Goal: Find contact information: Find contact information

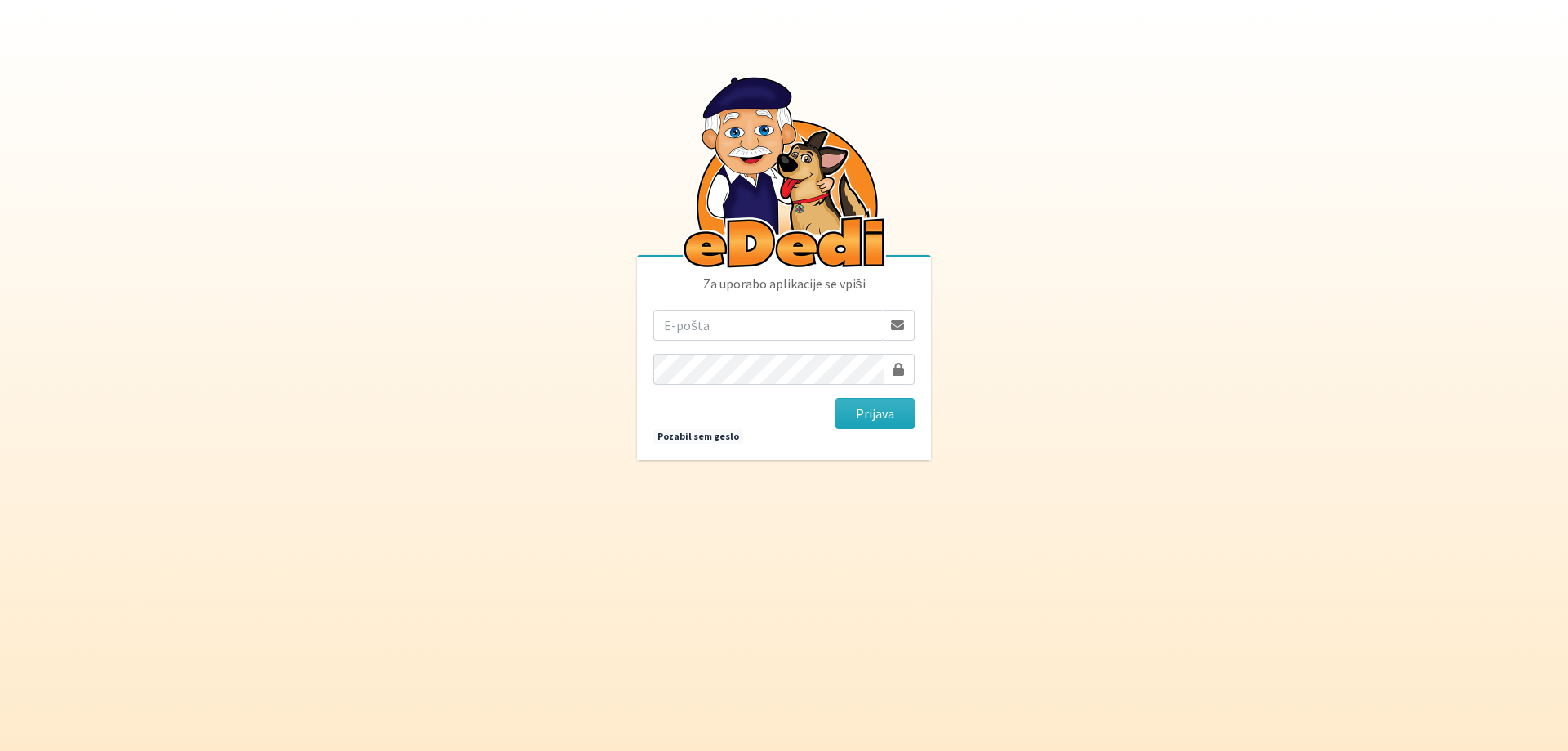
click at [703, 331] on input "email" at bounding box center [767, 325] width 229 height 31
type input "r"
type input "gringo.grecs@gmail.com"
click at [782, 398] on button "Prijava" at bounding box center [875, 413] width 79 height 31
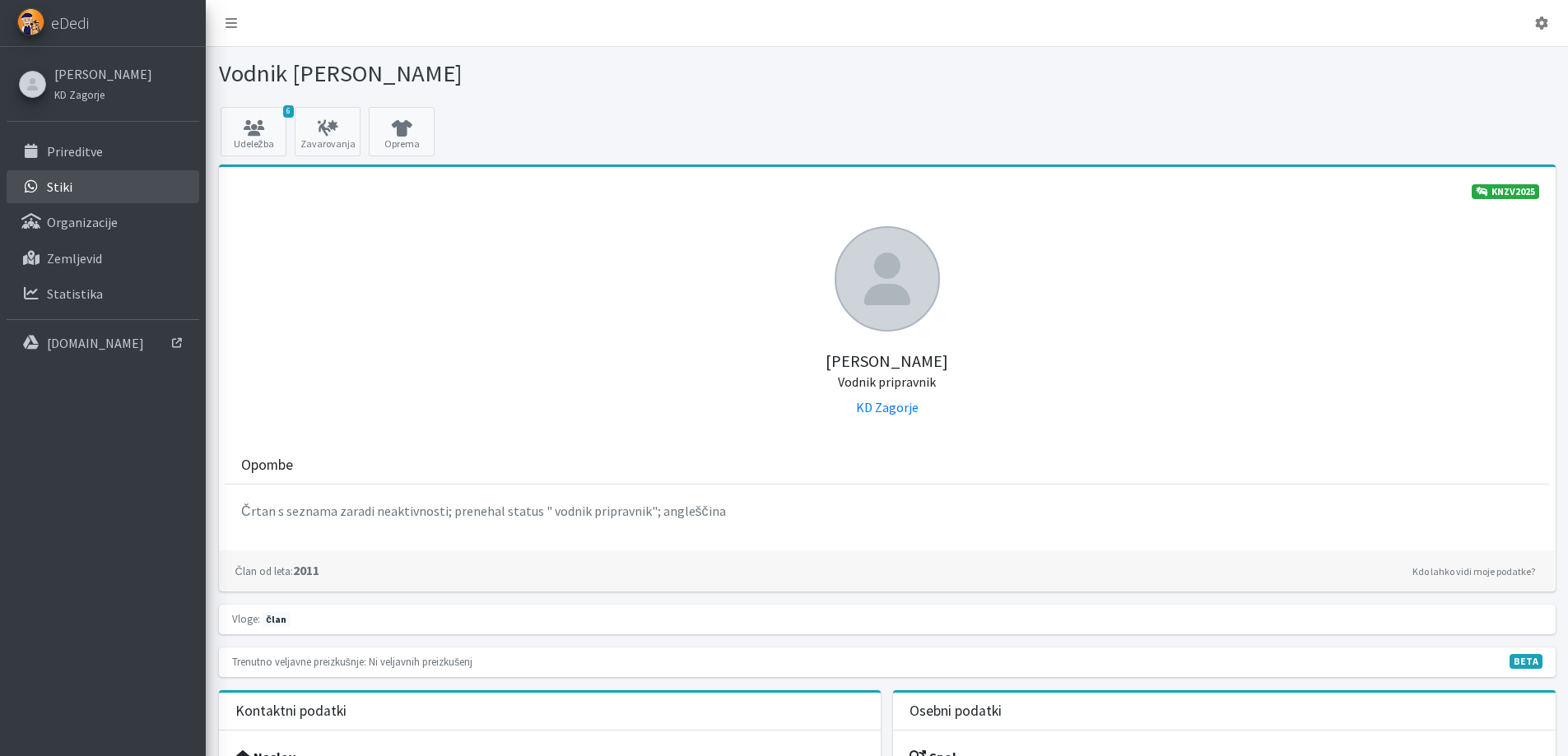
click at [54, 179] on p "Stiki" at bounding box center [60, 186] width 26 height 17
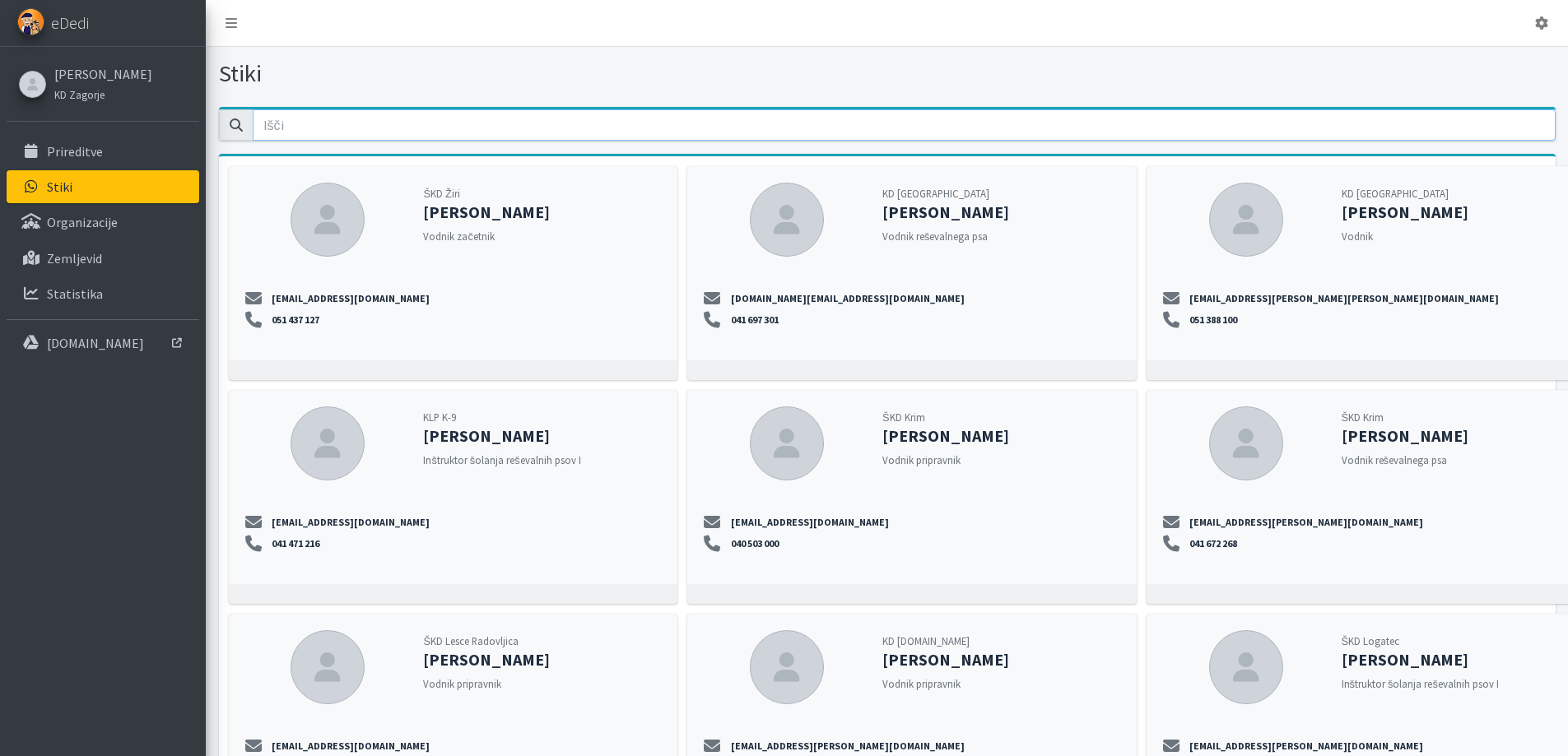
click at [312, 125] on input "email" at bounding box center [903, 125] width 1302 height 31
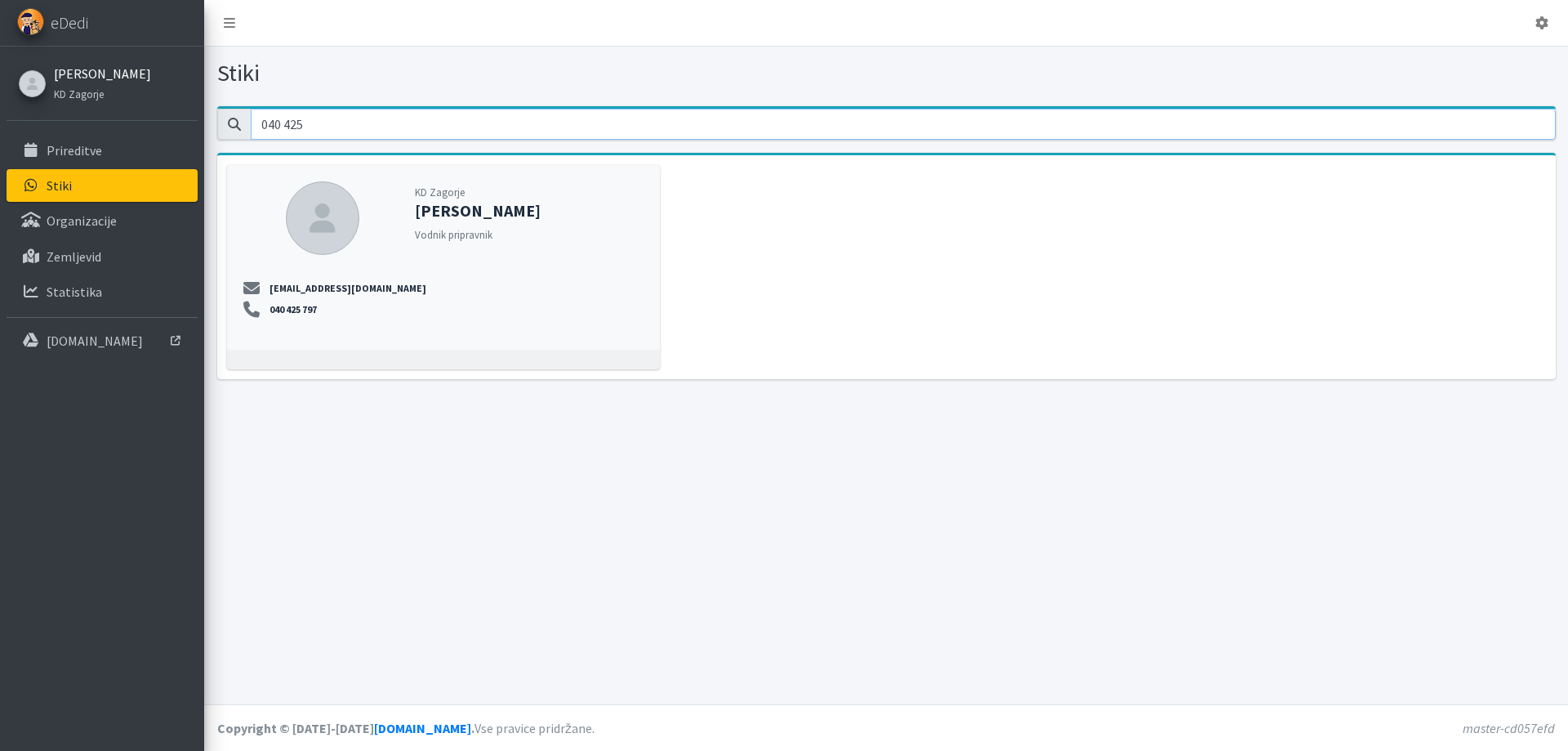
type input "040 425"
click at [70, 80] on link "[PERSON_NAME]" at bounding box center [102, 73] width 98 height 19
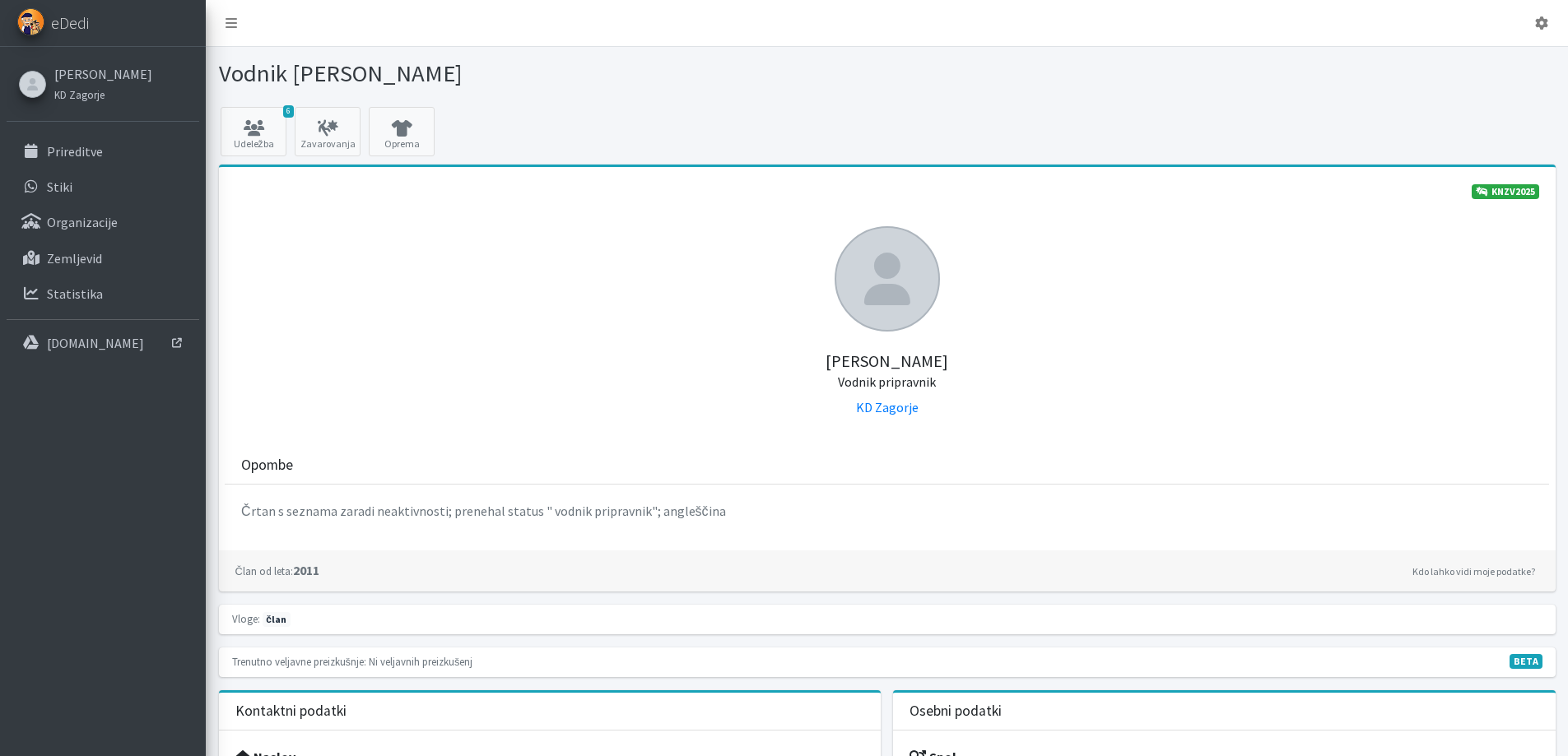
click at [40, 95] on div at bounding box center [33, 85] width 28 height 28
click at [73, 96] on small "KD Zagorje" at bounding box center [79, 95] width 51 height 13
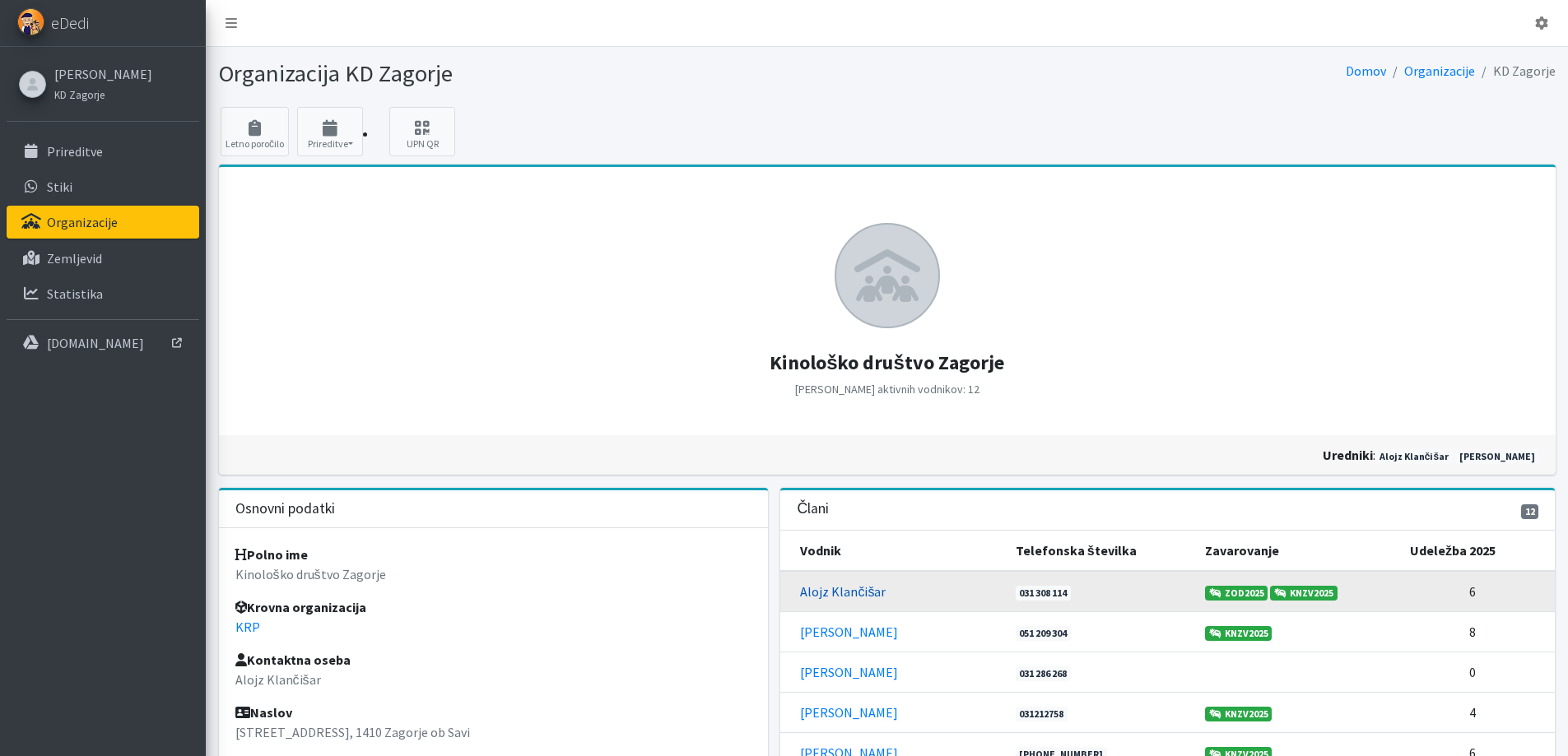
click at [841, 588] on link "Alojz Klančišar" at bounding box center [842, 592] width 85 height 17
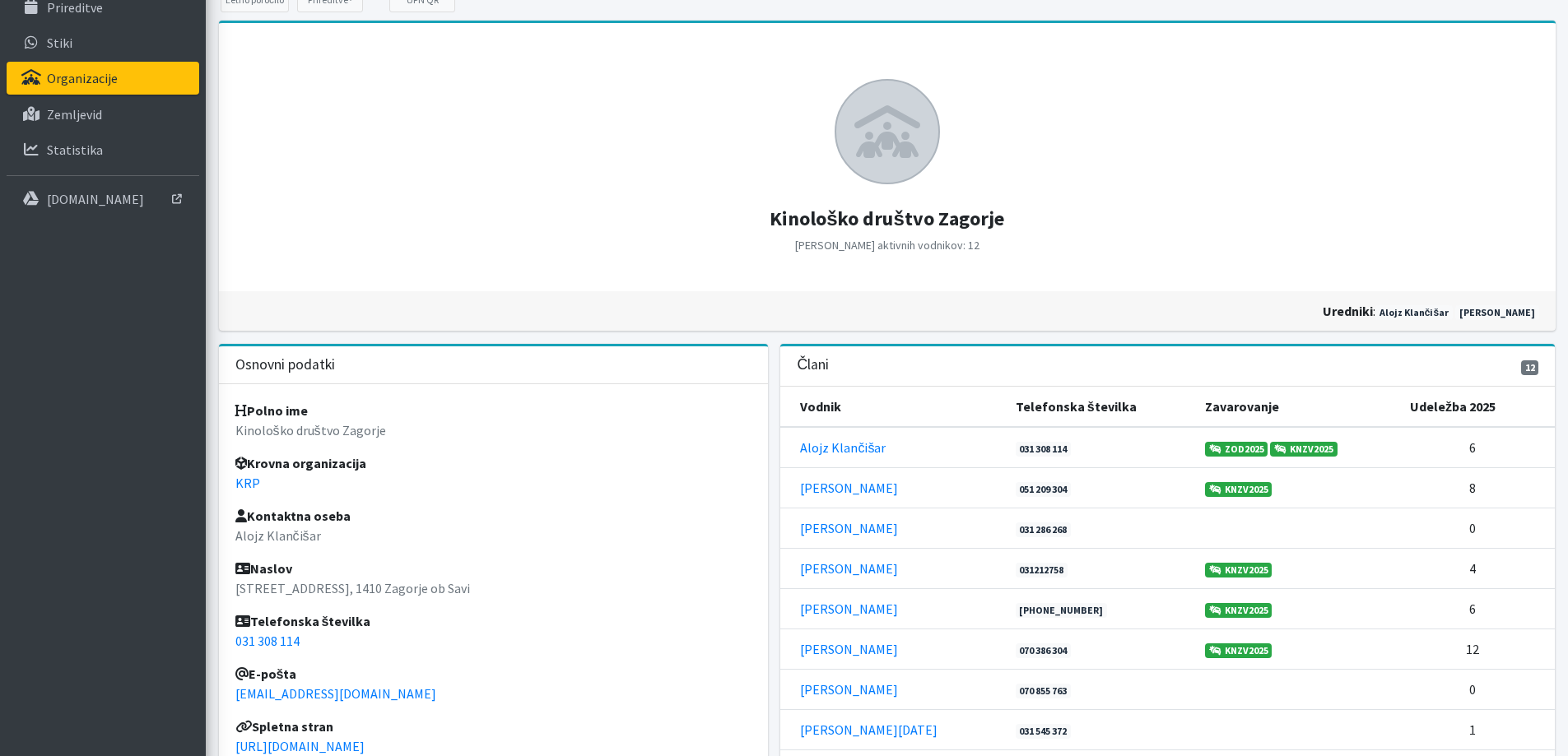
scroll to position [164, 0]
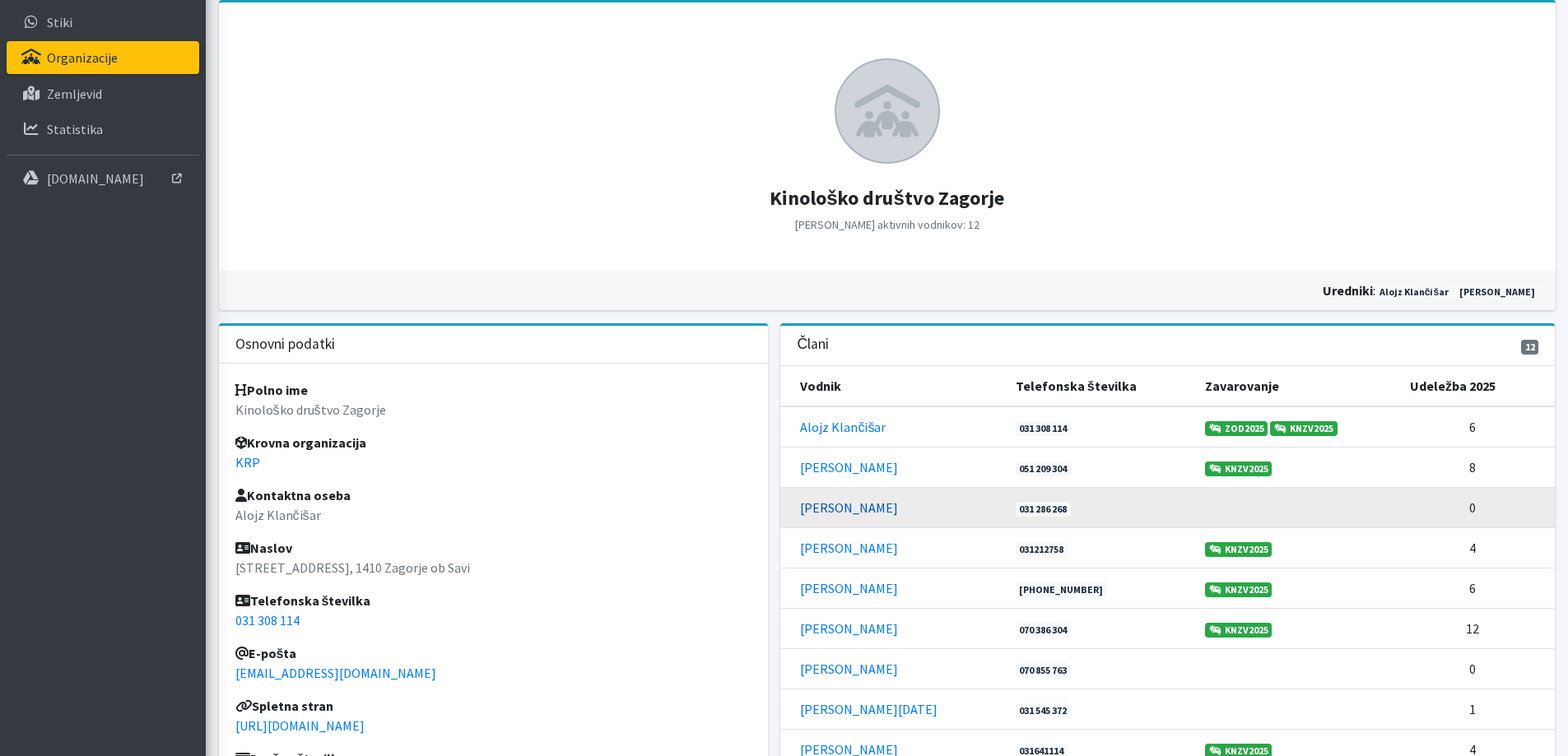
click at [837, 507] on link "[PERSON_NAME]" at bounding box center [848, 507] width 98 height 17
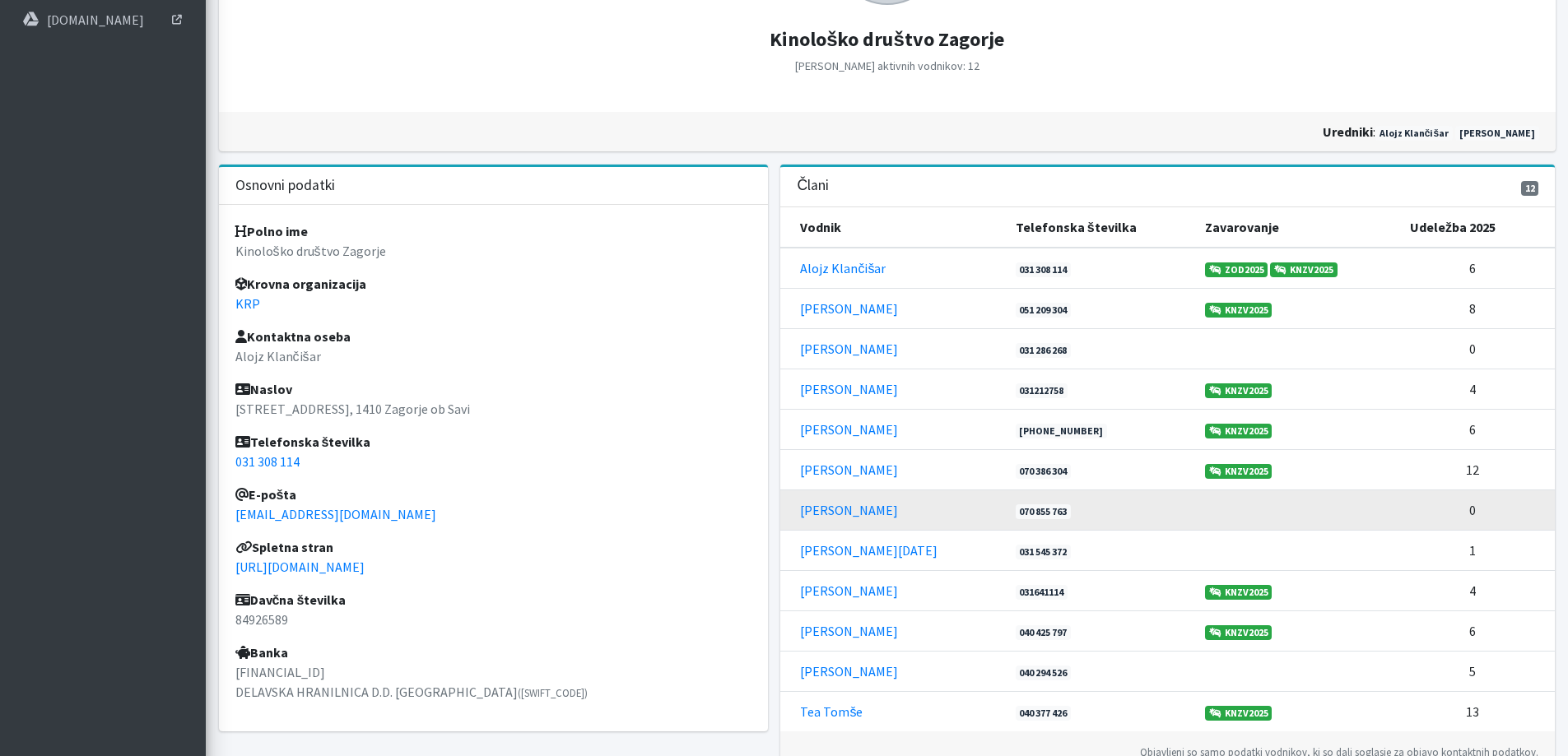
scroll to position [329, 0]
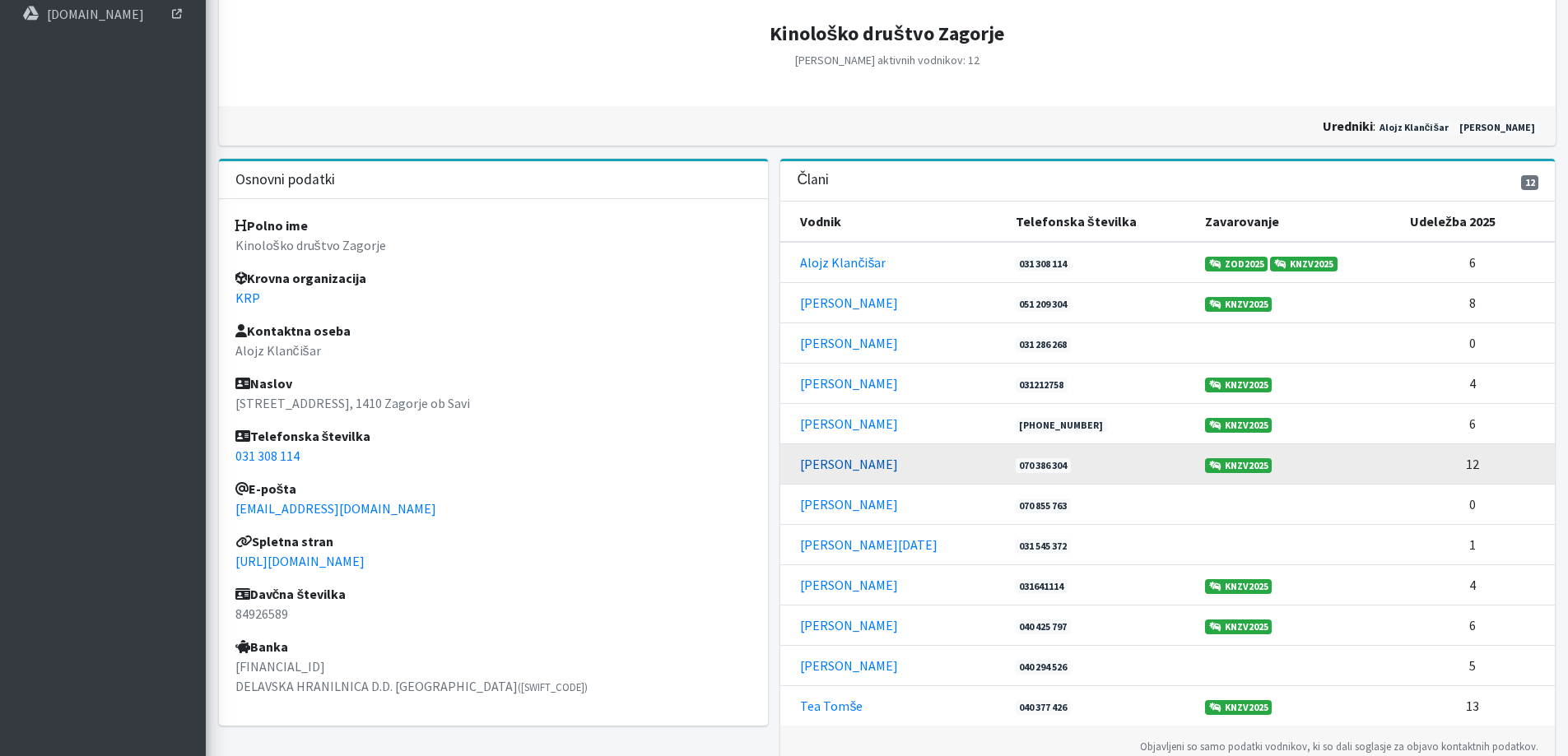
click at [837, 466] on link "[PERSON_NAME]" at bounding box center [848, 464] width 98 height 17
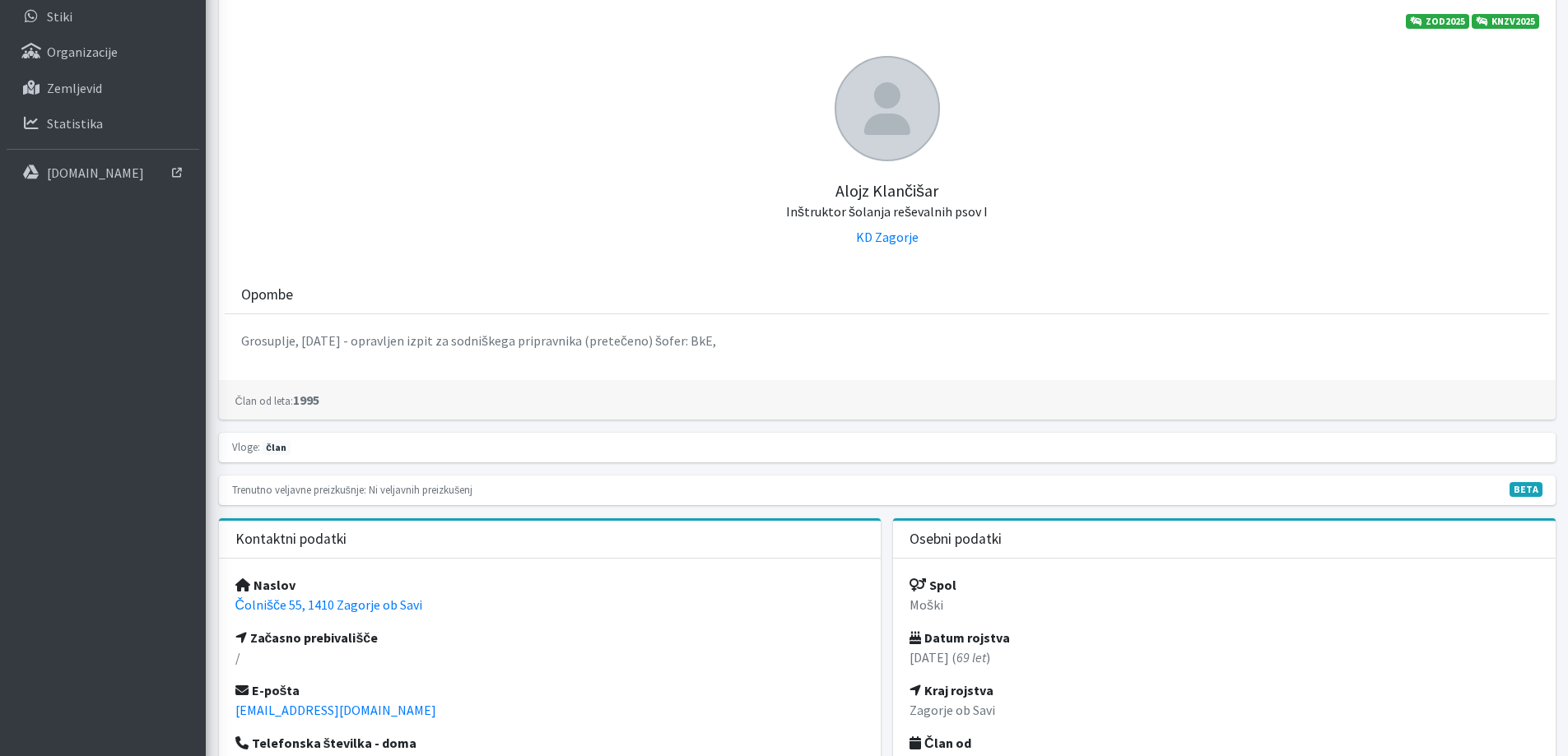
scroll to position [164, 0]
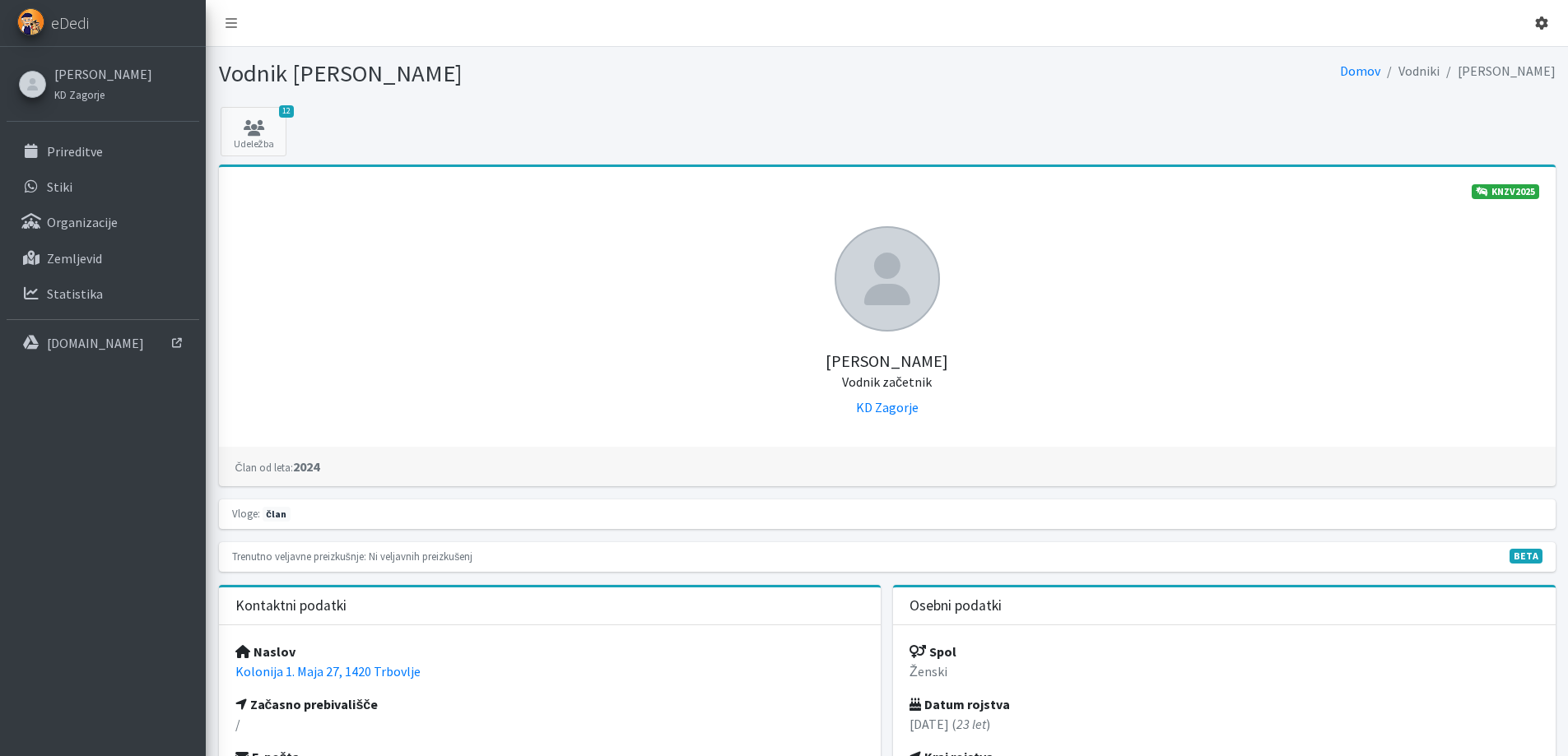
click at [1532, 24] on link at bounding box center [1540, 23] width 40 height 33
click at [1474, 68] on link "Odjavi se" at bounding box center [1494, 62] width 130 height 27
